Goal: Task Accomplishment & Management: Manage account settings

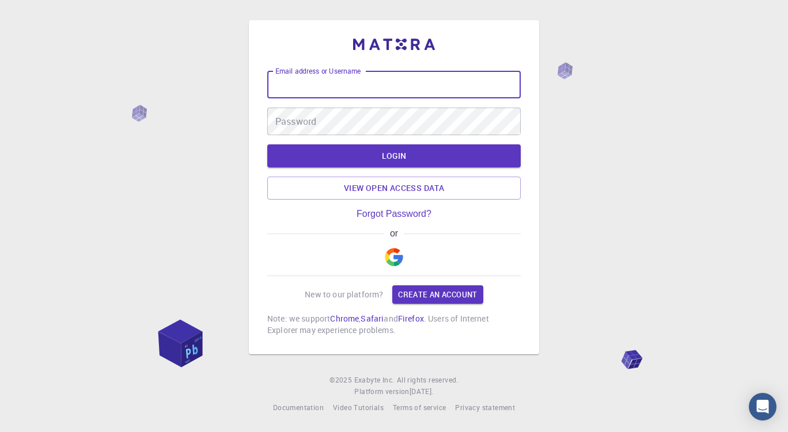
click at [295, 88] on input "Email address or Username" at bounding box center [393, 85] width 253 height 28
type input "[EMAIL_ADDRESS][DOMAIN_NAME]"
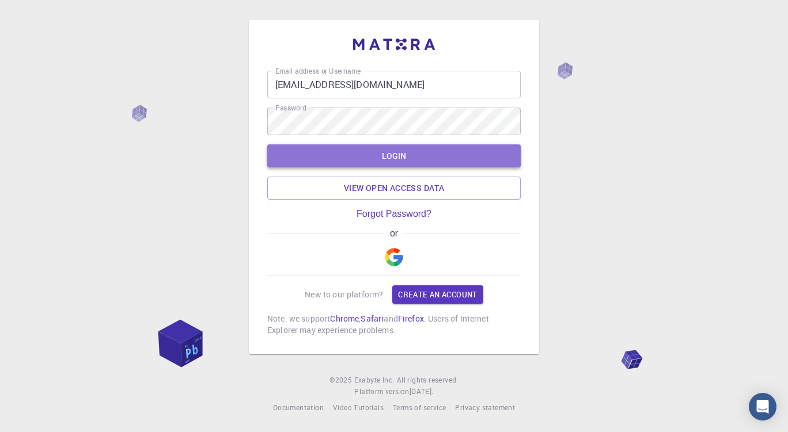
click at [369, 150] on button "LOGIN" at bounding box center [393, 156] width 253 height 23
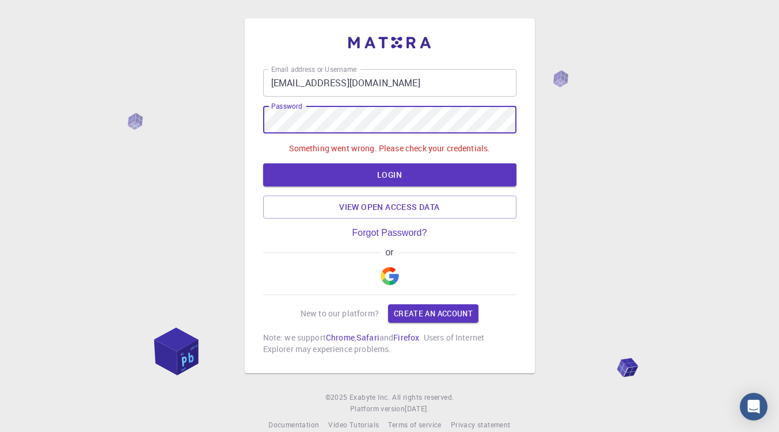
click at [244, 120] on div "Email address or Username [EMAIL_ADDRESS][DOMAIN_NAME] Email address or Usernam…" at bounding box center [389, 225] width 779 height 450
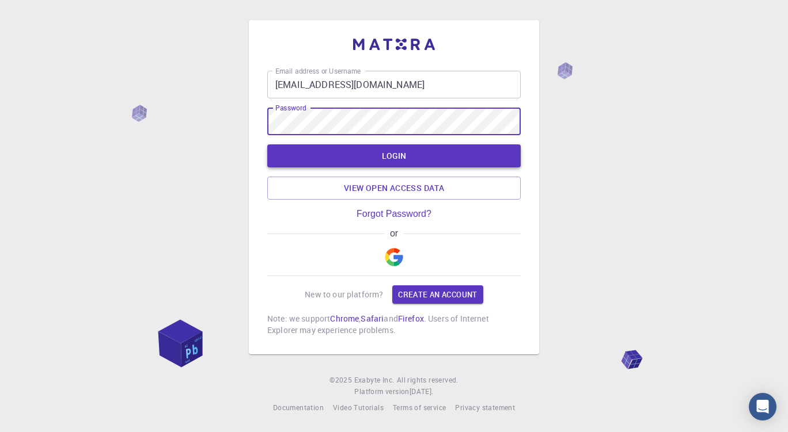
click at [373, 152] on button "LOGIN" at bounding box center [393, 156] width 253 height 23
